Goal: Complete application form

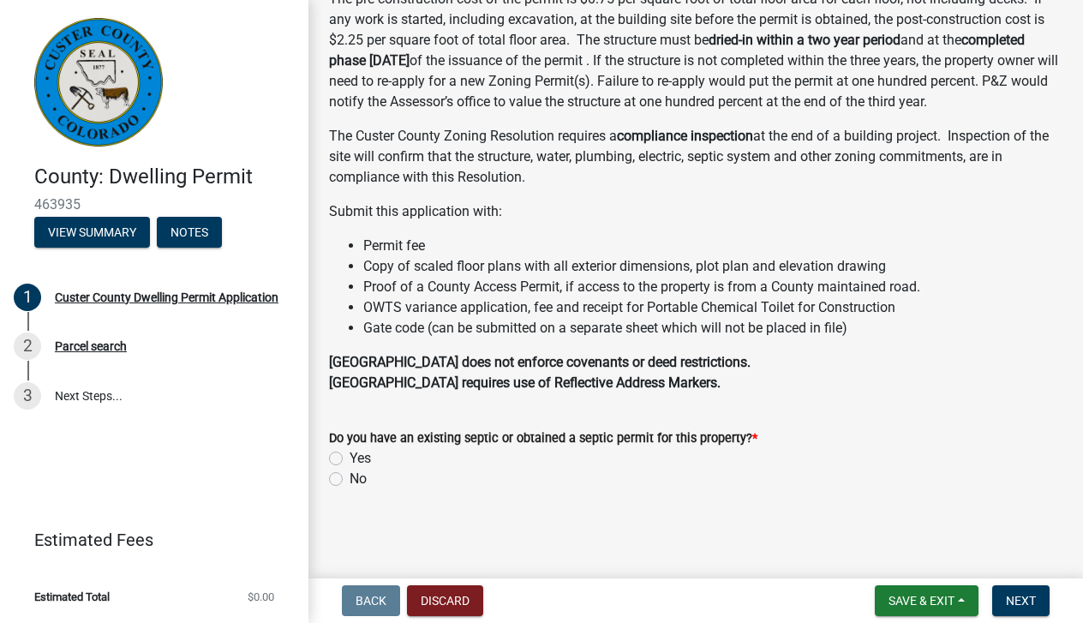
scroll to position [290, 0]
click at [124, 340] on div "Parcel search" at bounding box center [91, 346] width 72 height 12
click at [350, 458] on label "Yes" at bounding box center [360, 458] width 21 height 21
click at [350, 458] on input "Yes" at bounding box center [355, 453] width 11 height 11
radio input "true"
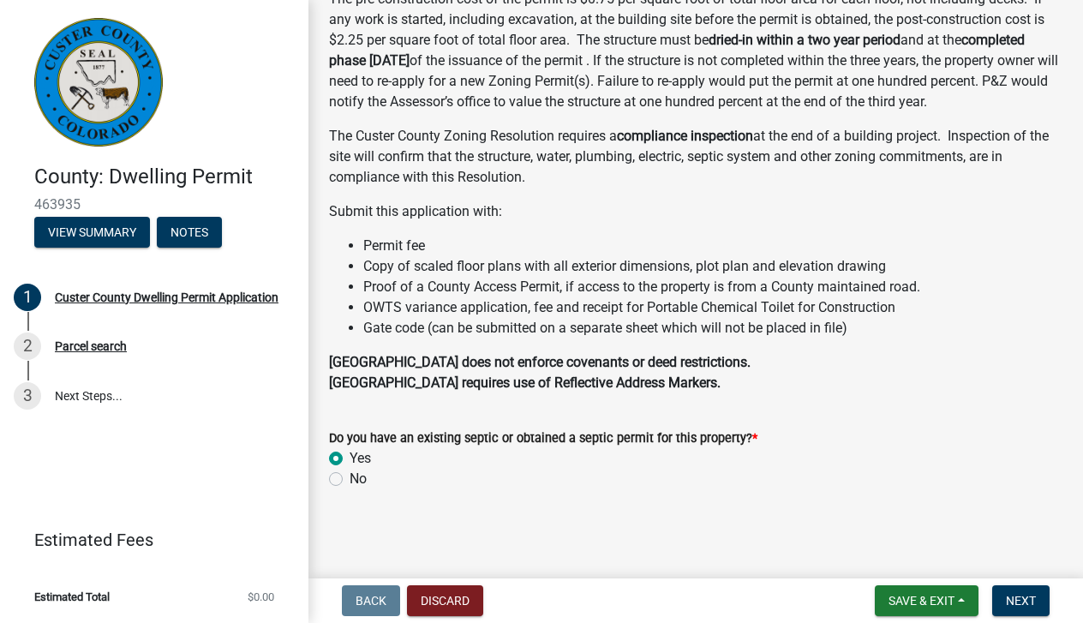
click at [1009, 584] on nav "Back Discard Save & Exit Save Save & Exit Next" at bounding box center [696, 601] width 775 height 45
click at [1009, 597] on span "Next" at bounding box center [1021, 601] width 30 height 14
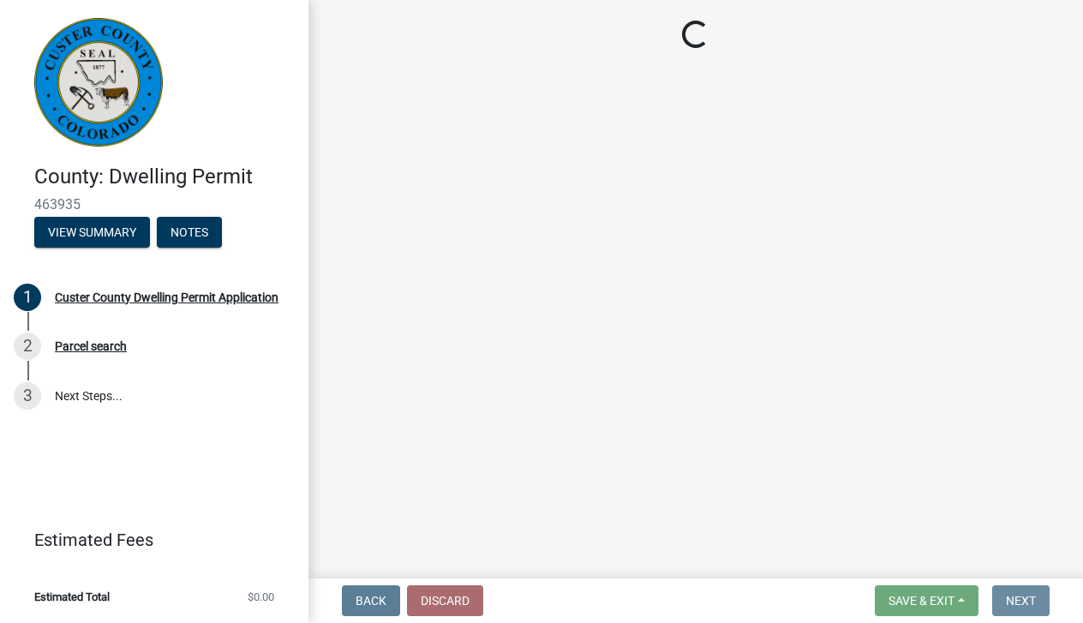
scroll to position [0, 0]
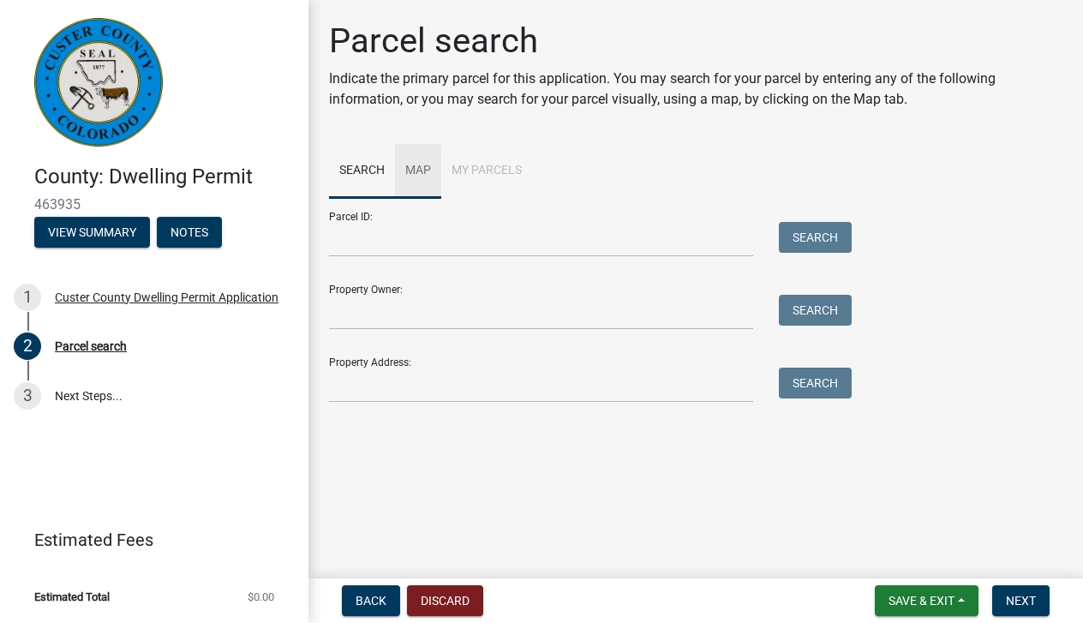
click at [409, 176] on link "Map" at bounding box center [418, 171] width 46 height 55
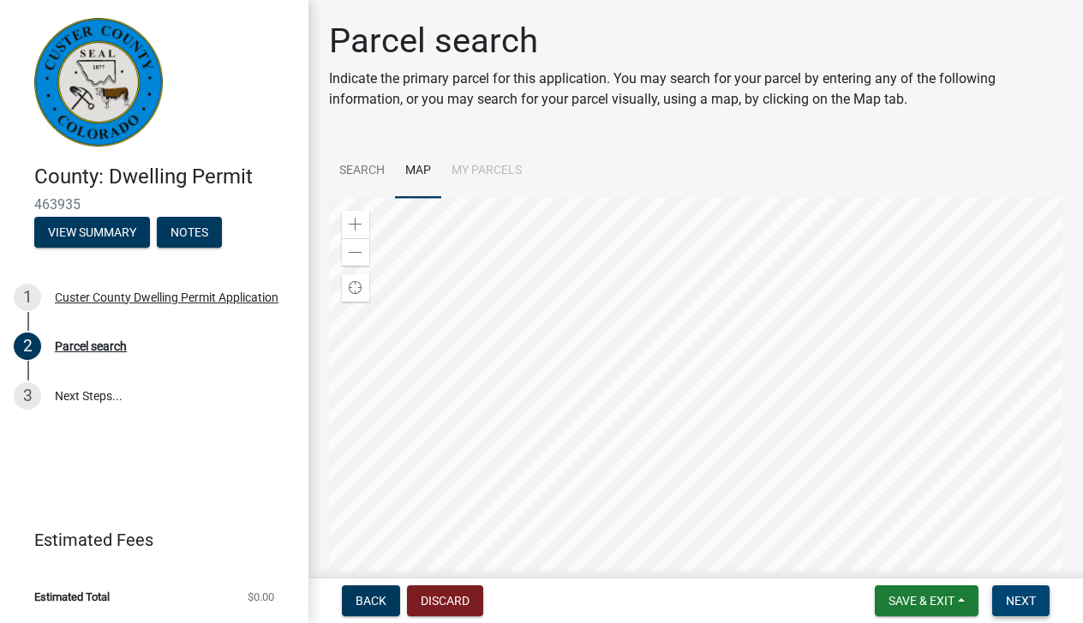
click at [1002, 599] on button "Next" at bounding box center [1021, 600] width 57 height 31
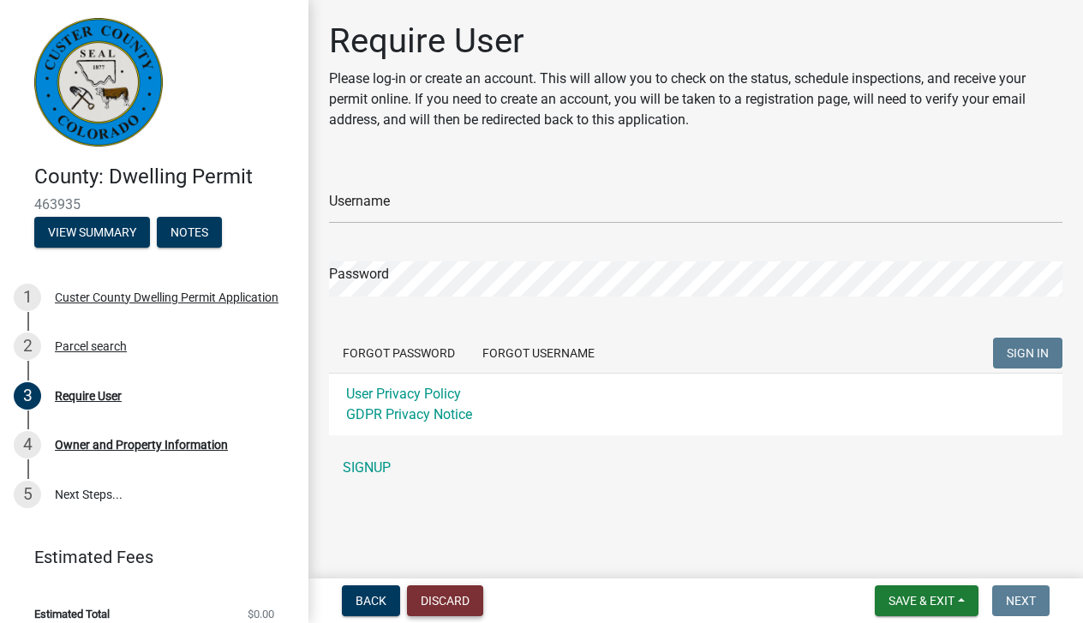
click at [461, 603] on button "Discard" at bounding box center [445, 600] width 76 height 31
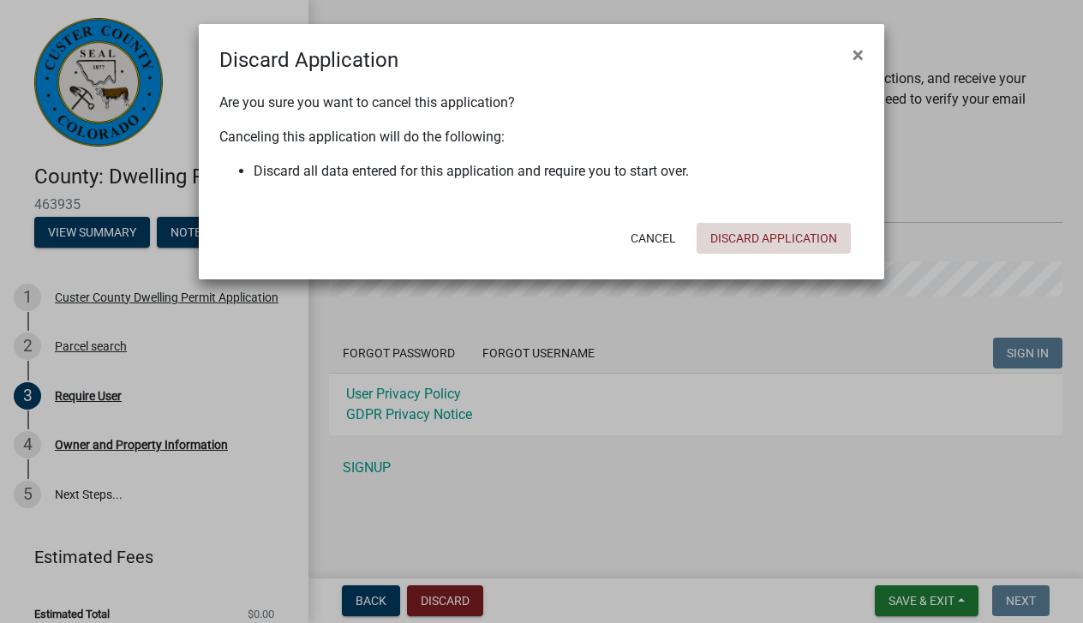
click at [770, 233] on button "Discard Application" at bounding box center [774, 238] width 154 height 31
